Goal: Information Seeking & Learning: Learn about a topic

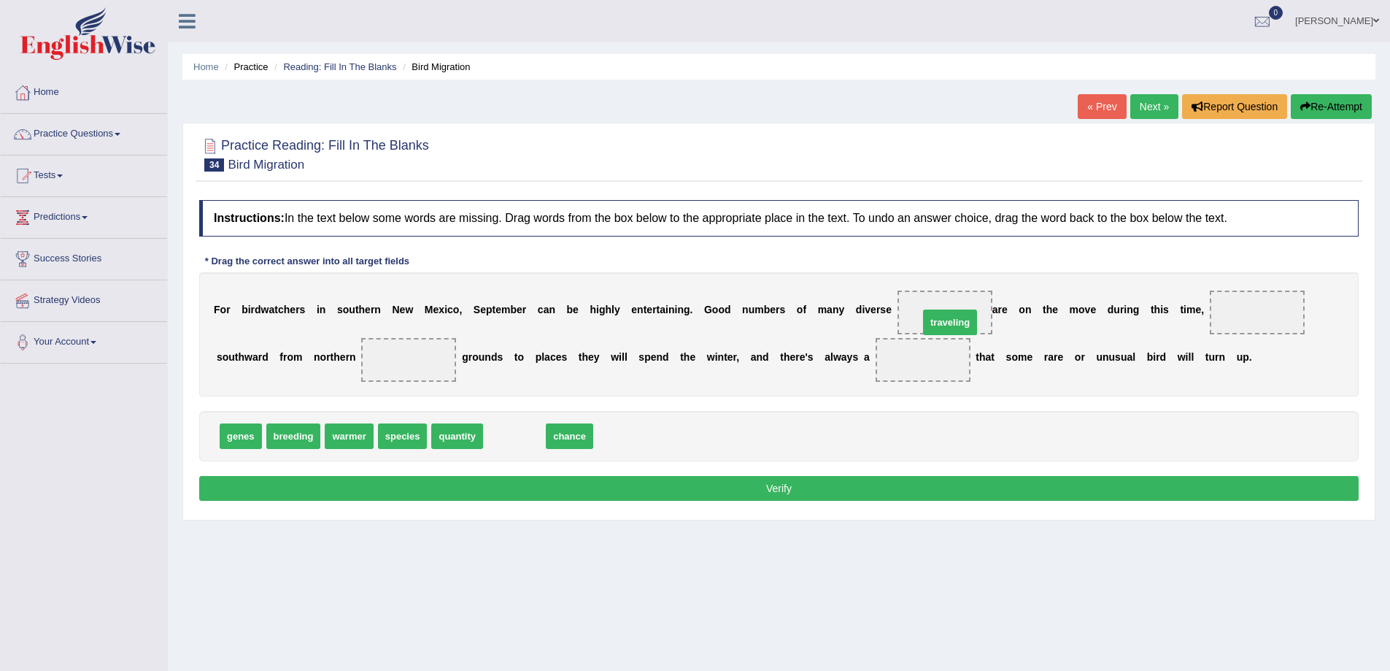
drag, startPoint x: 516, startPoint y: 442, endPoint x: 952, endPoint y: 328, distance: 450.3
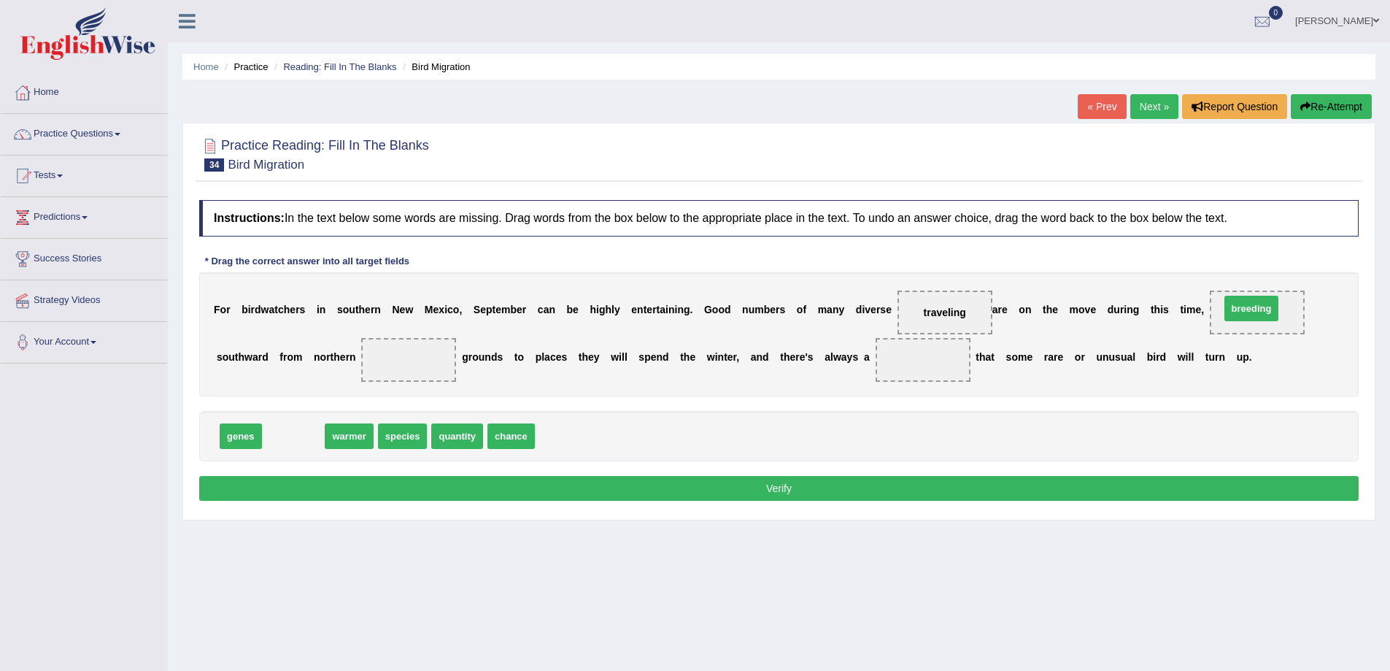
drag, startPoint x: 284, startPoint y: 437, endPoint x: 1242, endPoint y: 309, distance: 966.7
drag, startPoint x: 283, startPoint y: 441, endPoint x: 412, endPoint y: 375, distance: 144.3
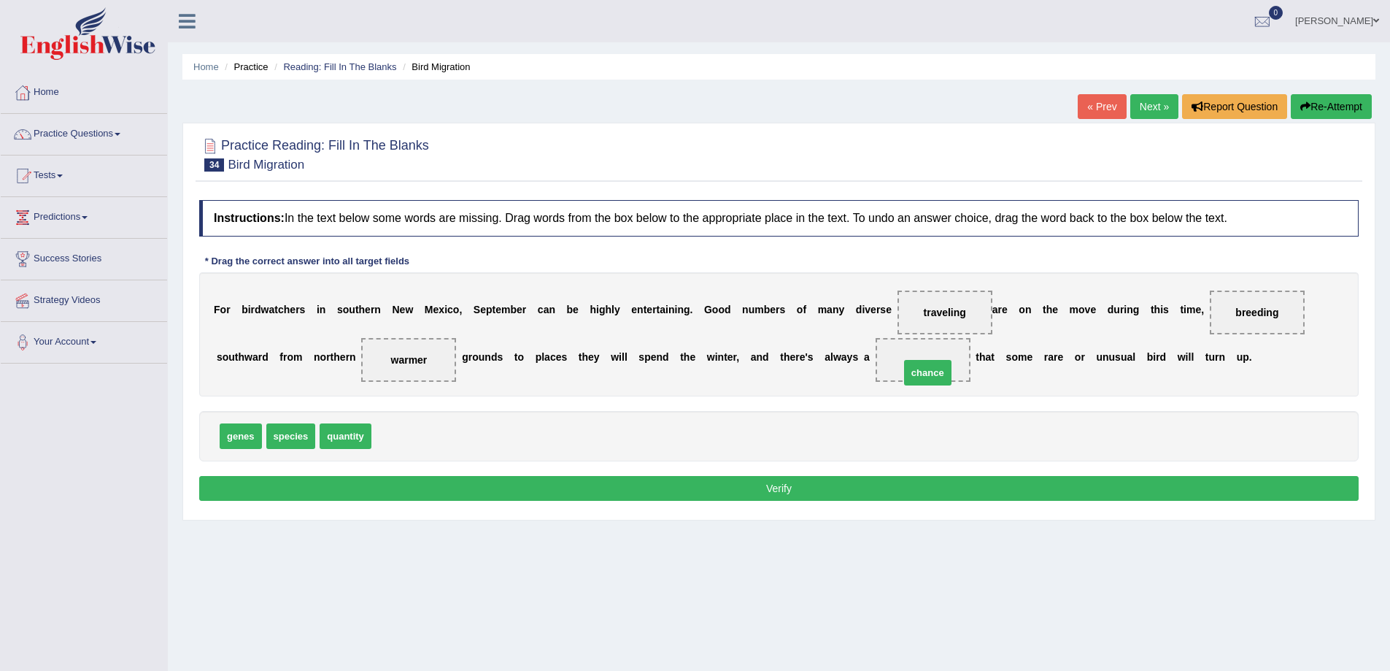
drag, startPoint x: 395, startPoint y: 438, endPoint x: 923, endPoint y: 374, distance: 532.2
click at [763, 500] on button "Verify" at bounding box center [779, 488] width 1160 height 25
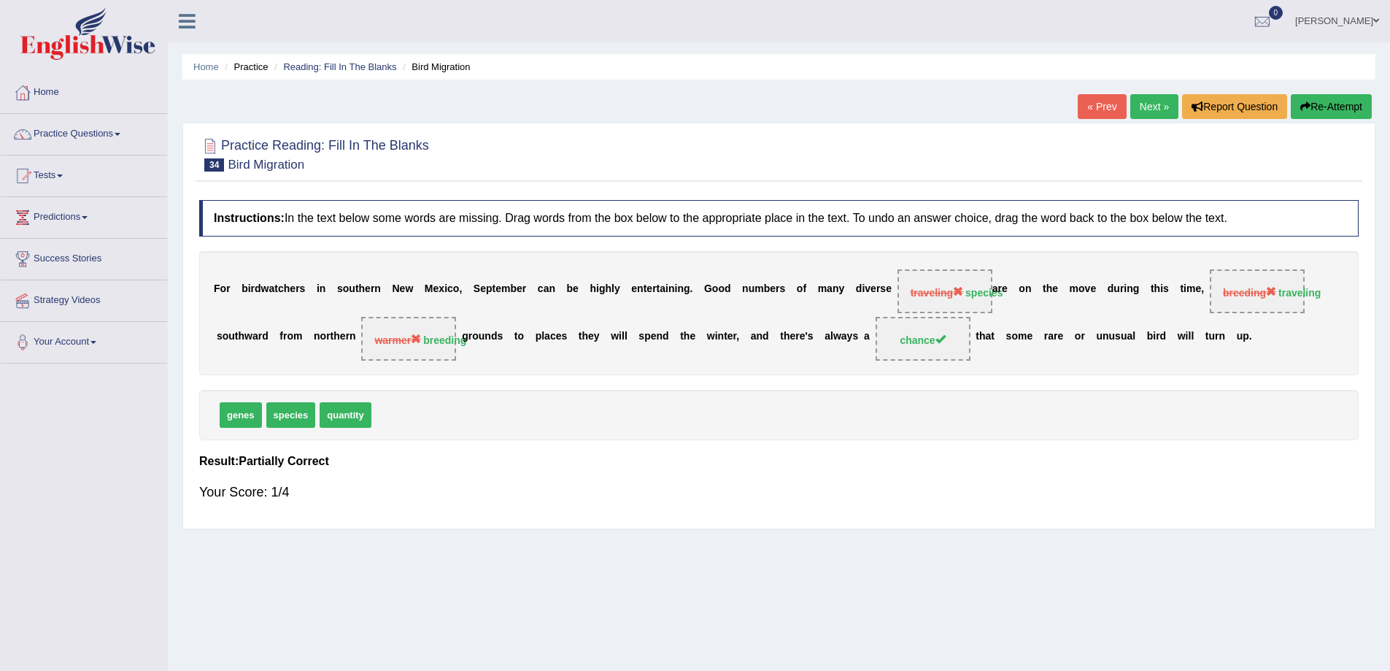
click at [1141, 110] on link "Next »" at bounding box center [1155, 106] width 48 height 25
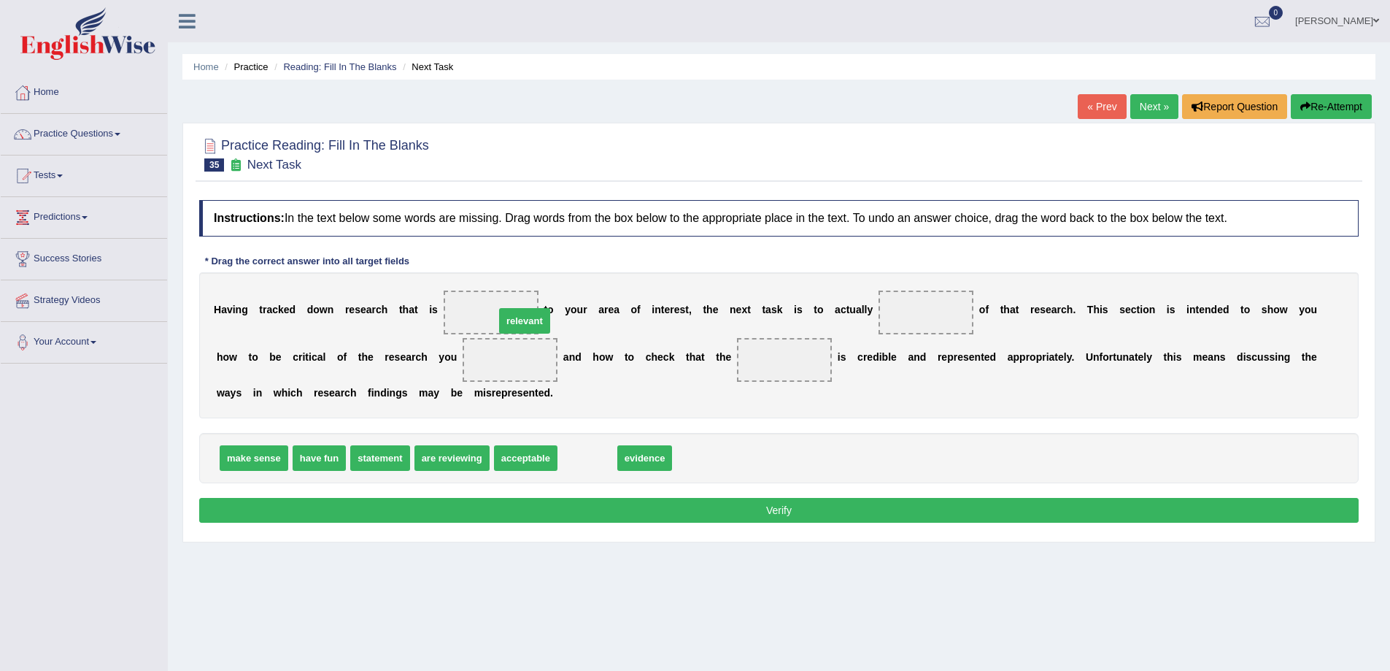
drag, startPoint x: 597, startPoint y: 461, endPoint x: 528, endPoint y: 312, distance: 164.2
drag, startPoint x: 590, startPoint y: 456, endPoint x: 909, endPoint y: 315, distance: 348.3
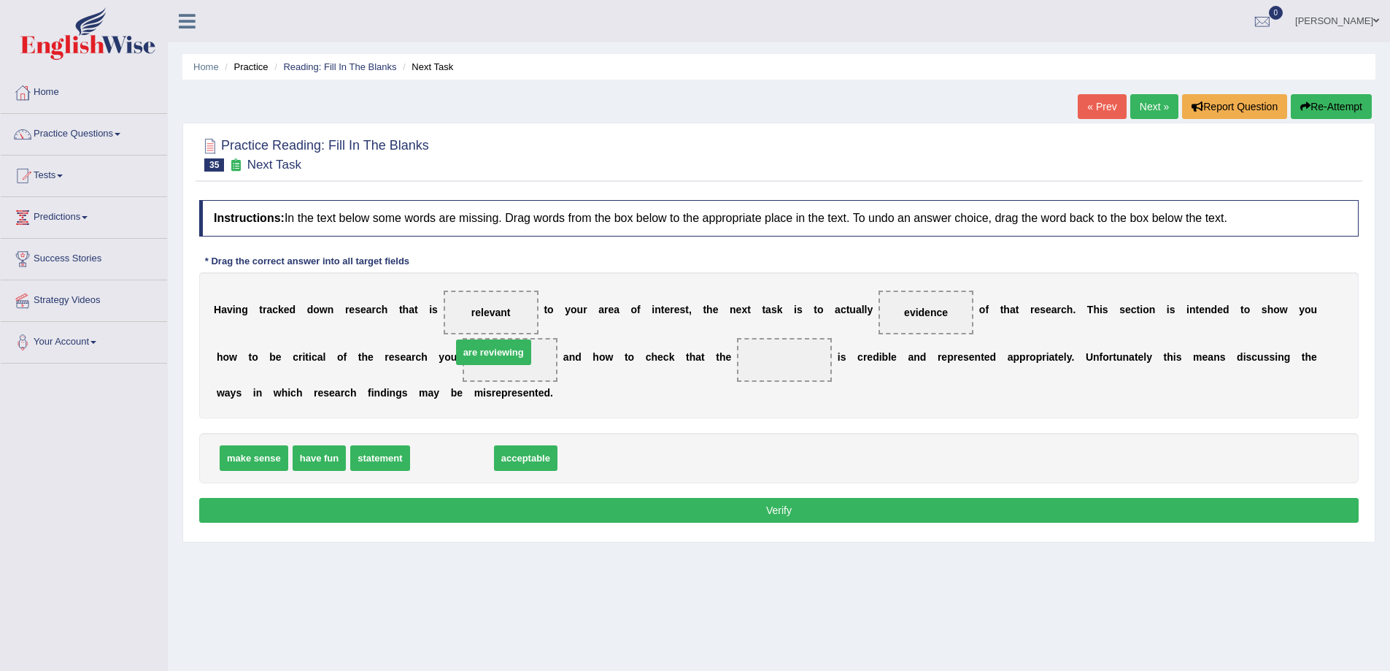
drag, startPoint x: 434, startPoint y: 464, endPoint x: 475, endPoint y: 358, distance: 113.7
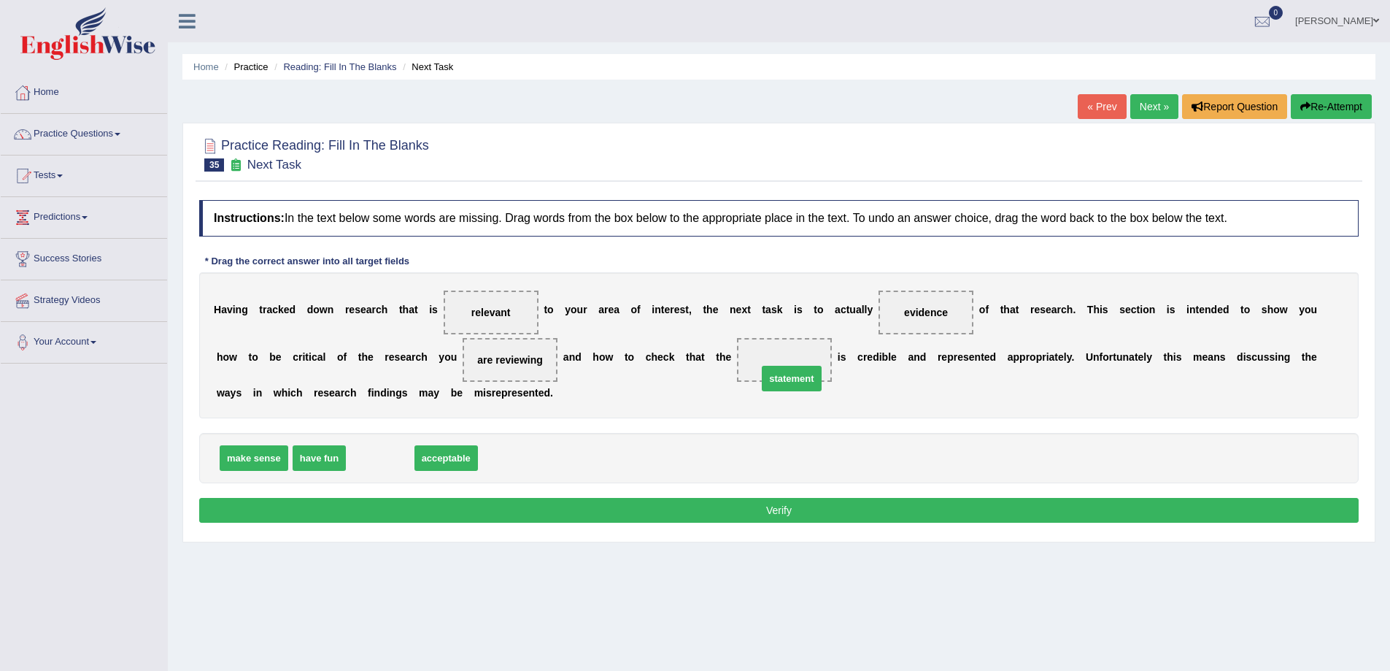
drag, startPoint x: 385, startPoint y: 465, endPoint x: 797, endPoint y: 385, distance: 419.2
click at [780, 507] on button "Verify" at bounding box center [779, 510] width 1160 height 25
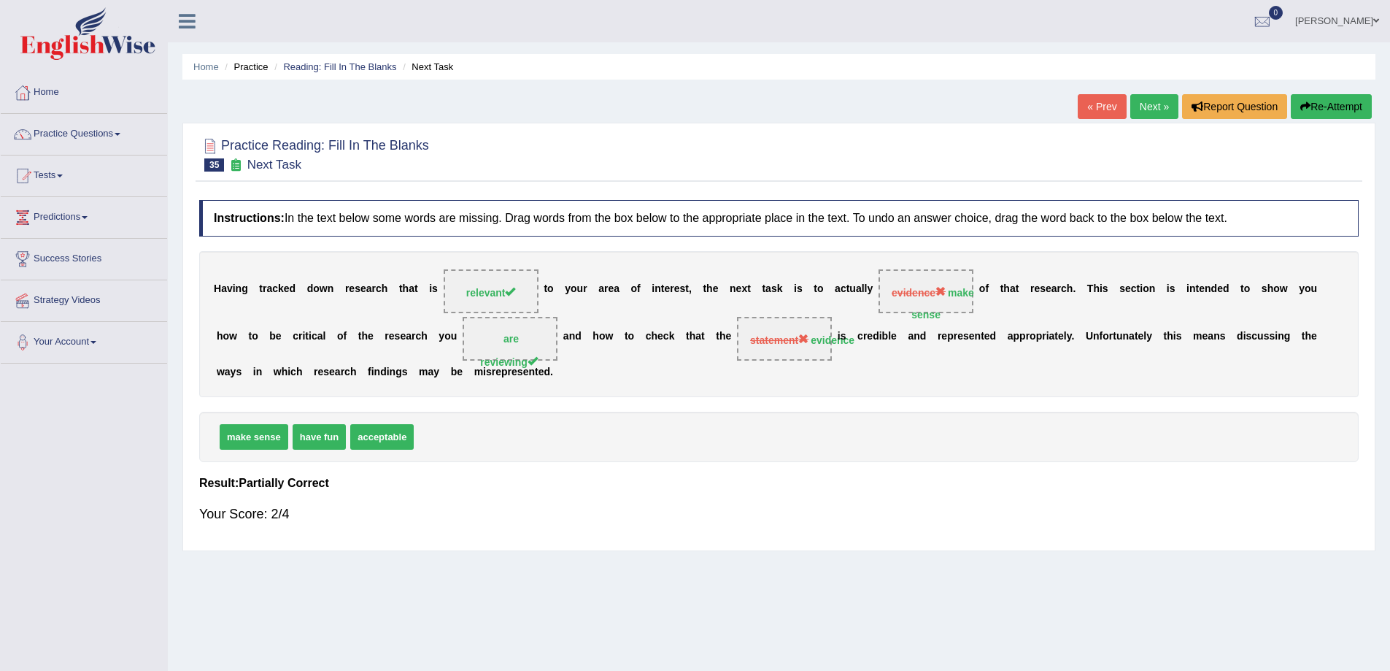
click at [1151, 102] on link "Next »" at bounding box center [1155, 106] width 48 height 25
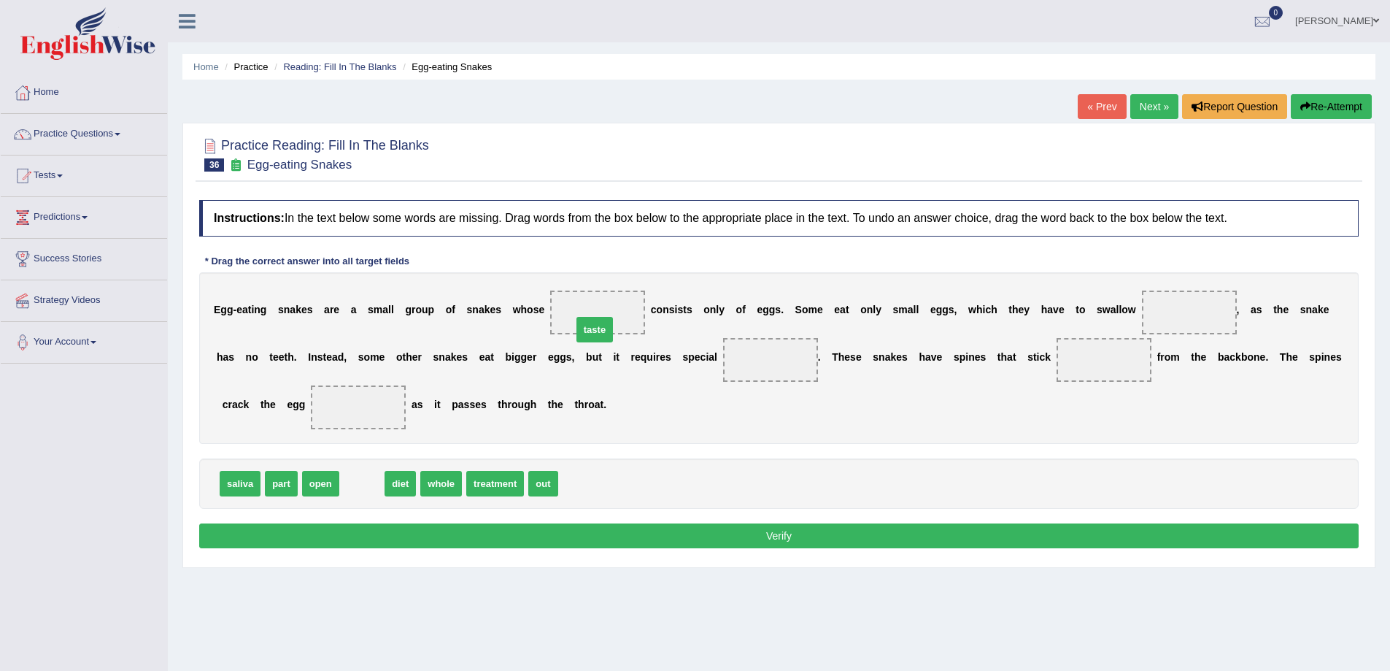
drag, startPoint x: 362, startPoint y: 486, endPoint x: 595, endPoint y: 332, distance: 279.1
